Goal: Task Accomplishment & Management: Manage account settings

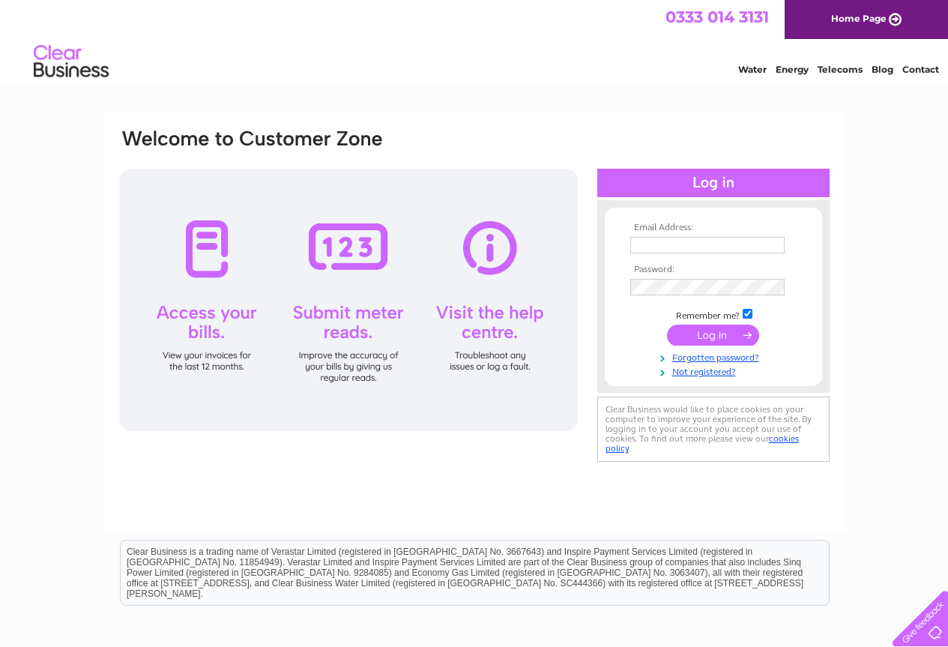
type input "macfoods@globalnet.co.uk"
click at [714, 334] on input "submit" at bounding box center [713, 335] width 92 height 21
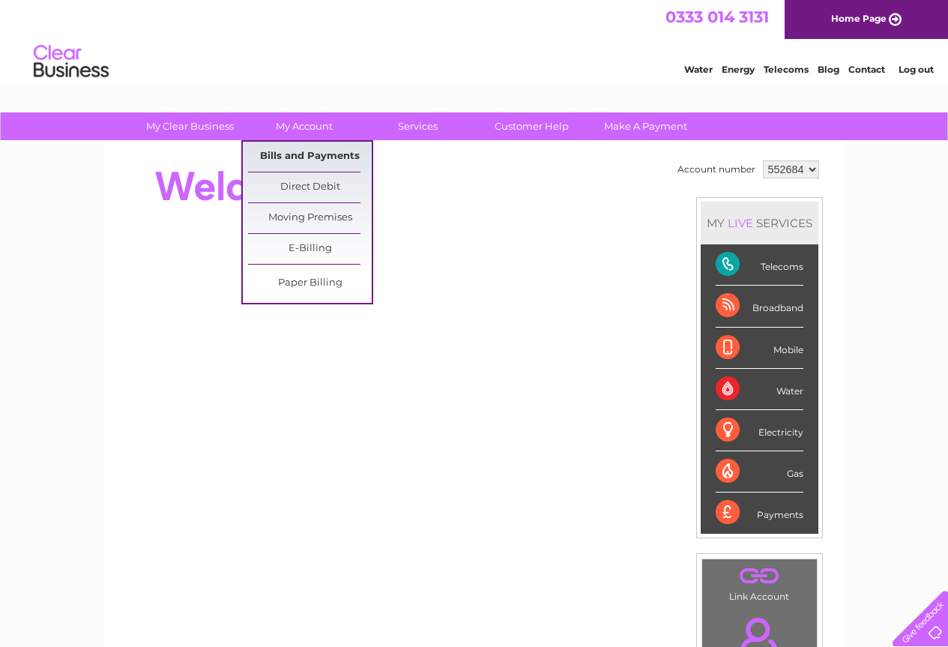
click at [316, 158] on link "Bills and Payments" at bounding box center [310, 157] width 124 height 30
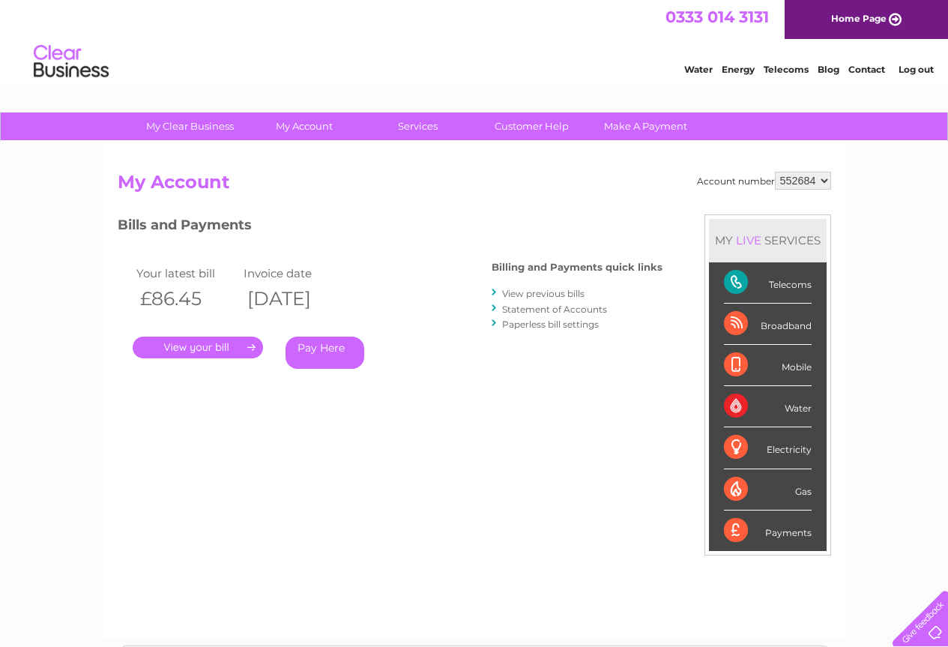
click at [824, 181] on select "552684 909535" at bounding box center [803, 181] width 56 height 18
select select "909535"
click at [775, 172] on select "552684 909535" at bounding box center [803, 181] width 56 height 18
click at [200, 349] on link "." at bounding box center [198, 348] width 130 height 22
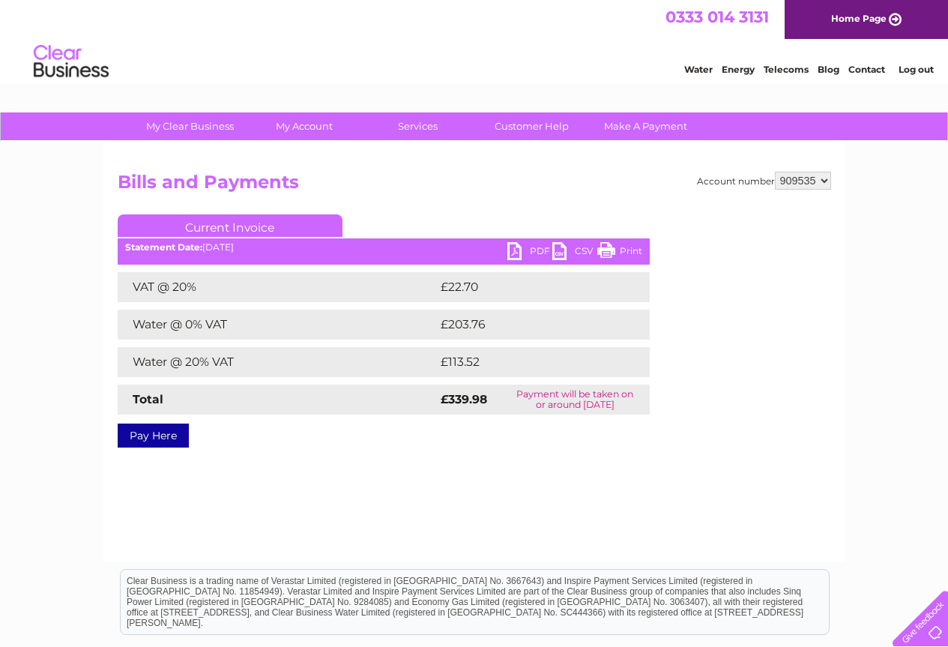
click at [534, 247] on link "PDF" at bounding box center [529, 253] width 45 height 22
click at [528, 249] on link "PDF" at bounding box center [529, 253] width 45 height 22
